Goal: Check status

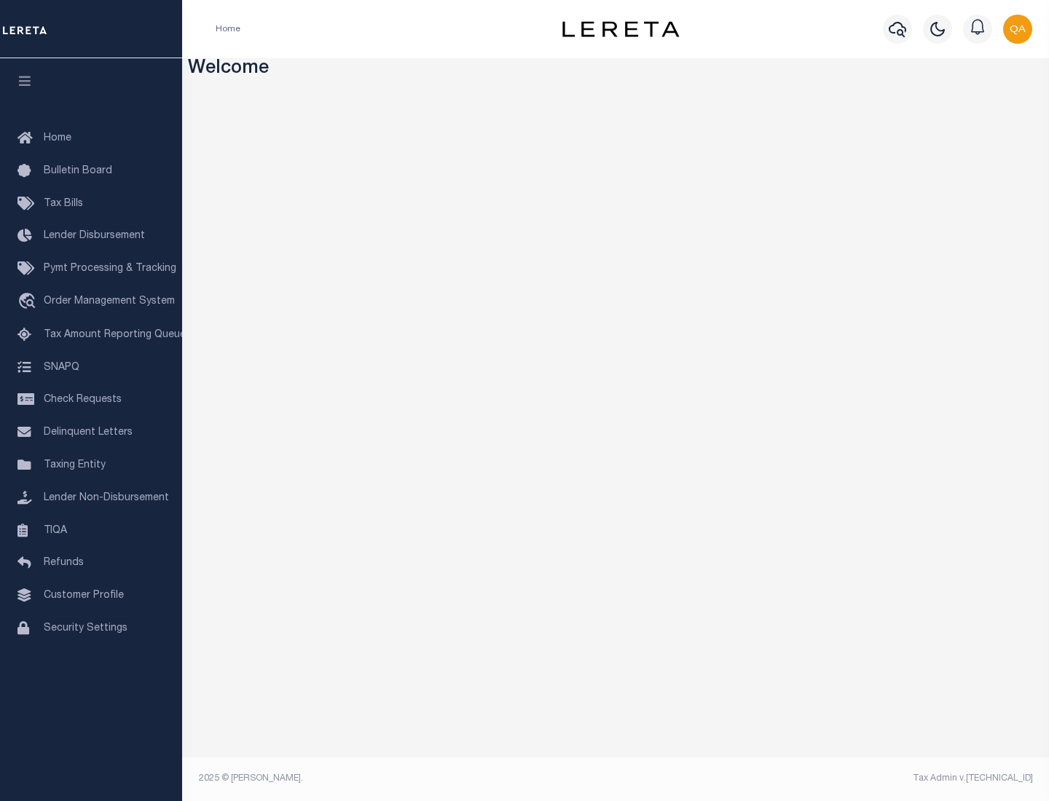
click at [91, 400] on span "Check Requests" at bounding box center [83, 400] width 78 height 10
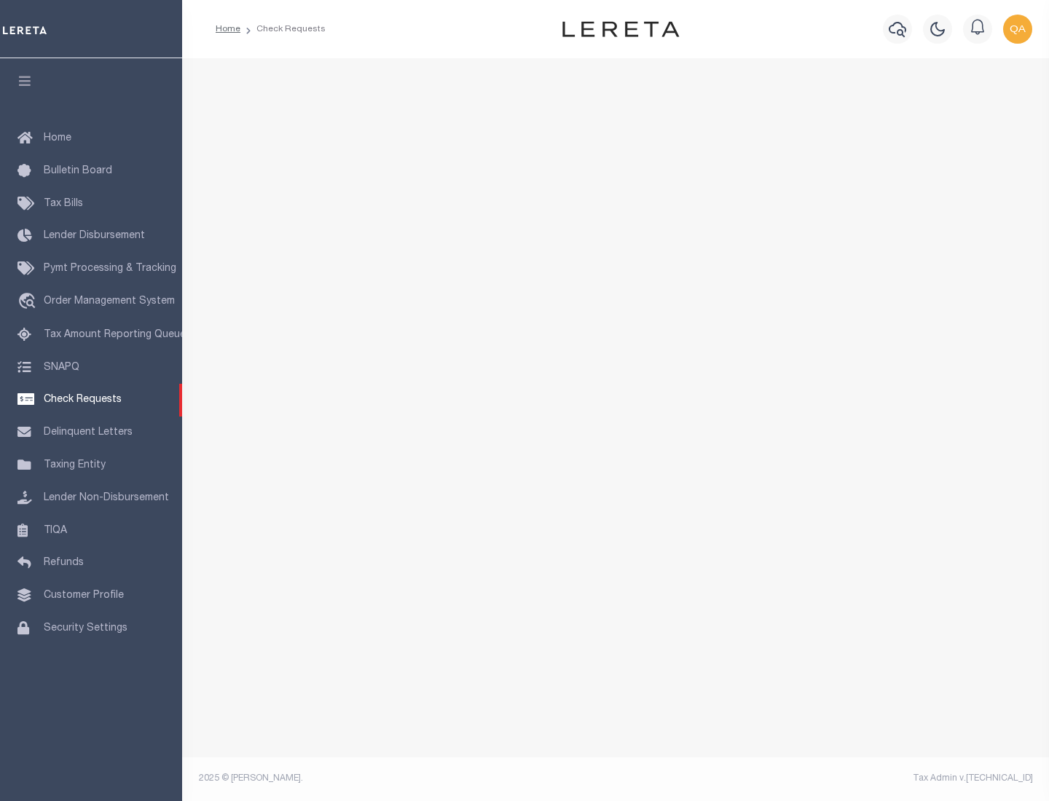
select select "50"
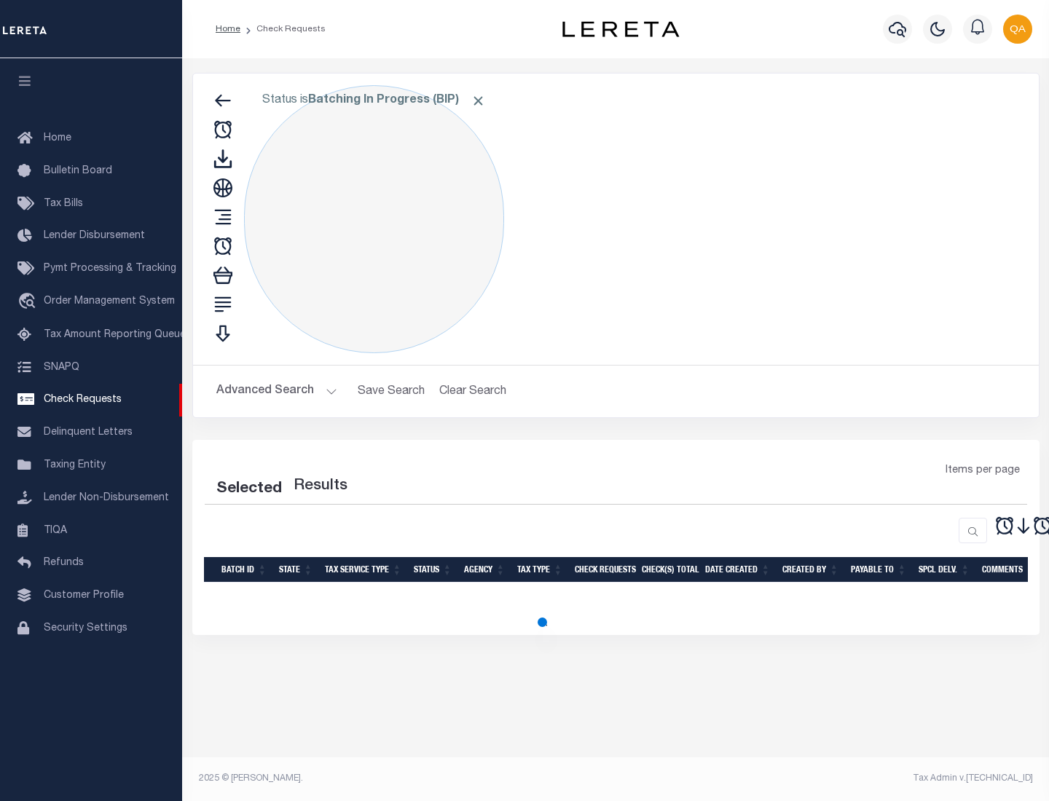
select select "50"
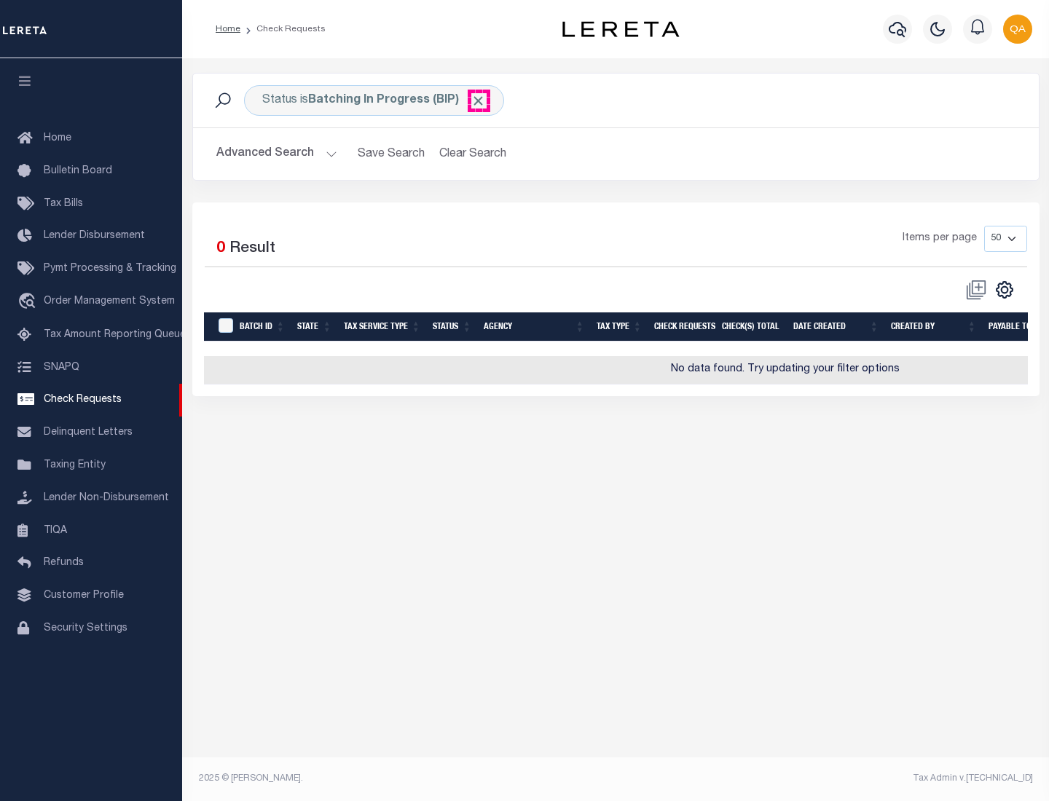
click at [478, 100] on span "Click to Remove" at bounding box center [477, 100] width 15 height 15
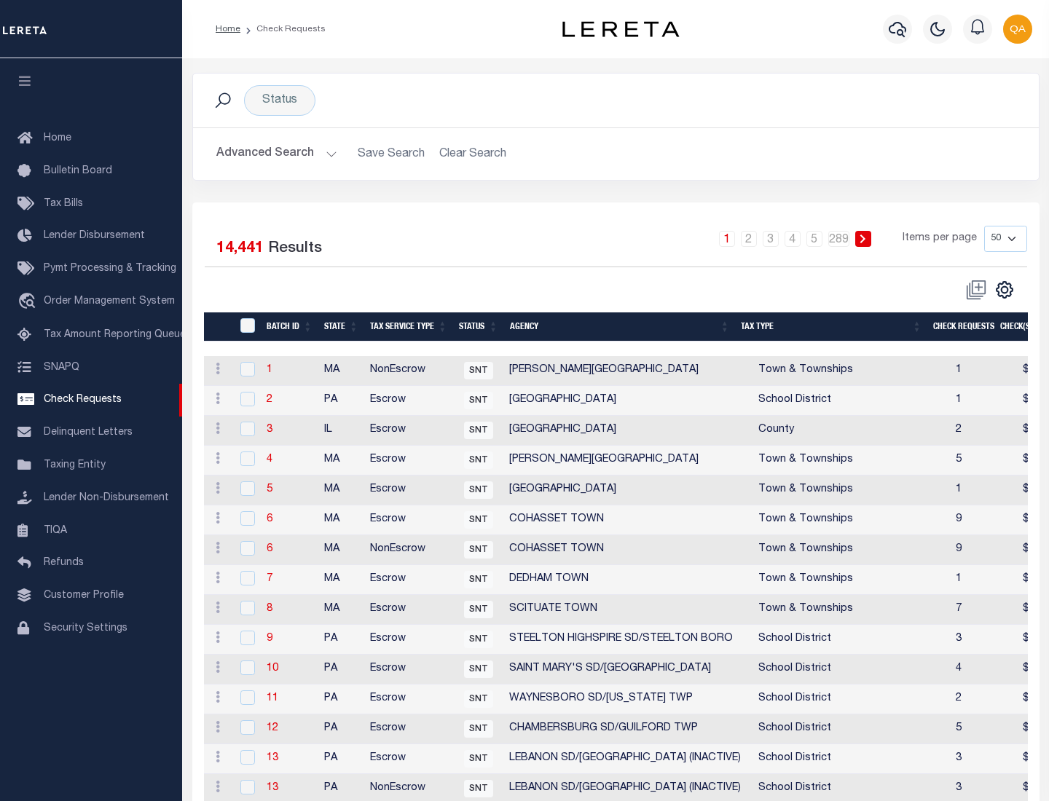
scroll to position [702, 0]
